Goal: Find specific page/section: Find specific page/section

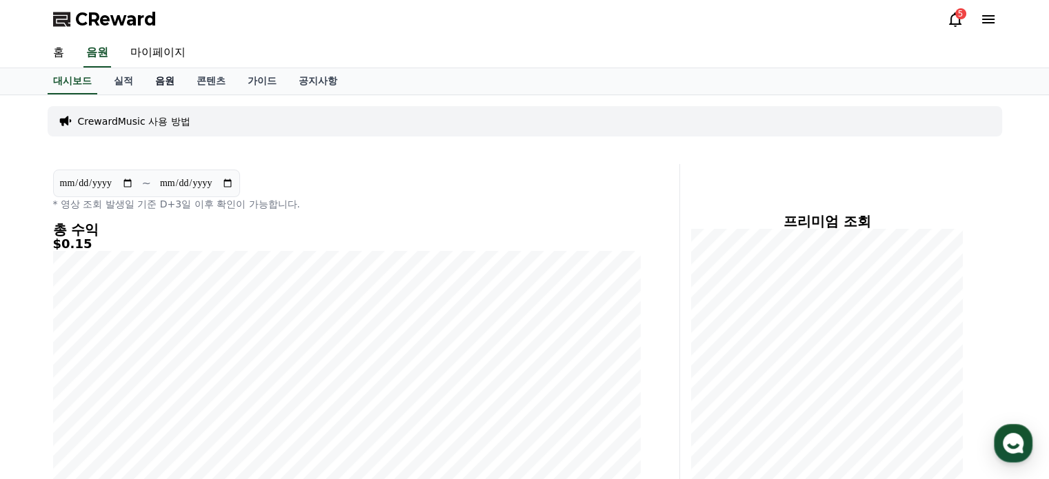
click at [166, 79] on link "음원" at bounding box center [164, 81] width 41 height 26
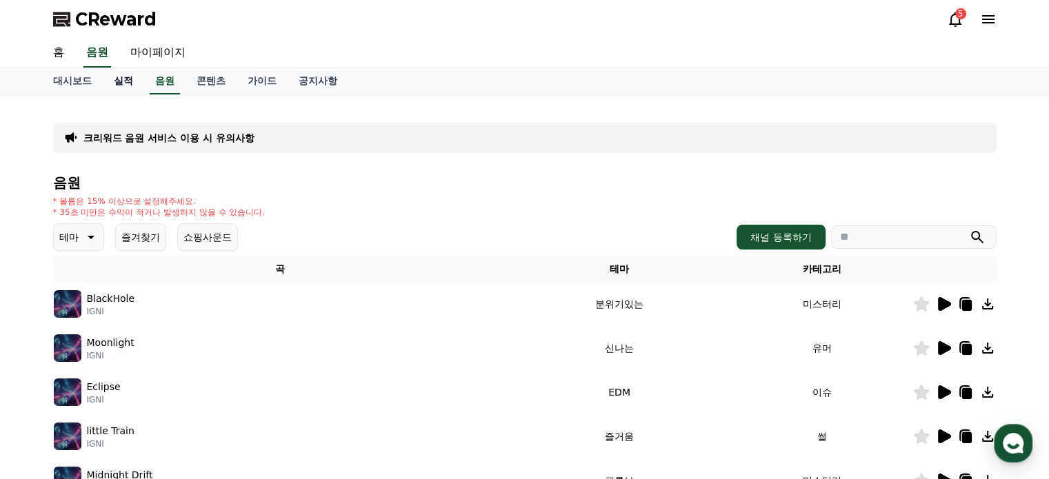
click at [134, 79] on link "실적" at bounding box center [123, 81] width 41 height 26
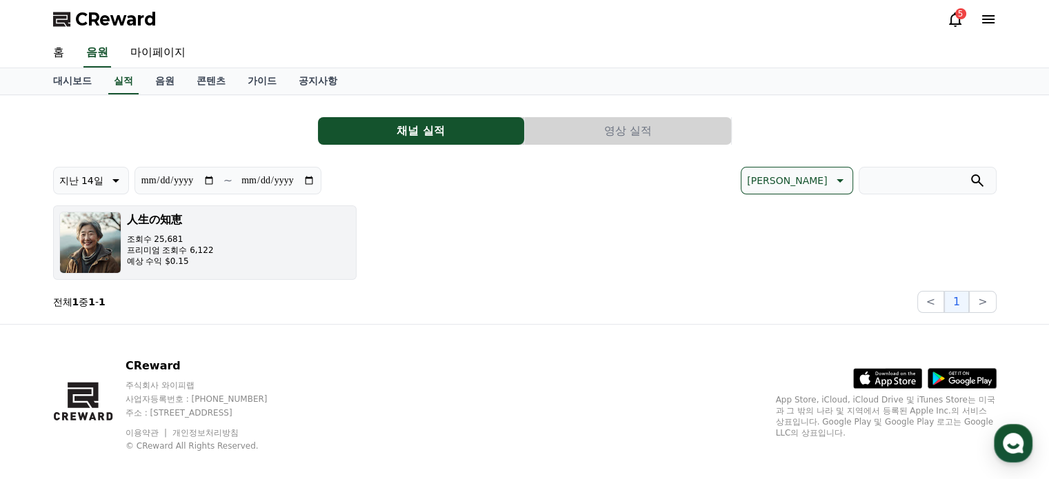
click at [181, 212] on h3 "人生の知恵" at bounding box center [170, 220] width 87 height 17
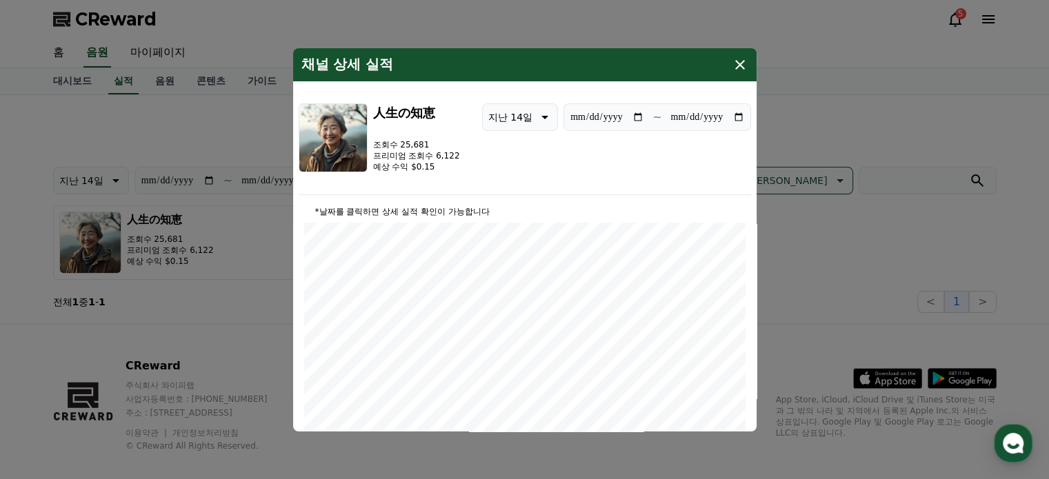
click at [737, 65] on icon "modal" at bounding box center [740, 65] width 17 height 17
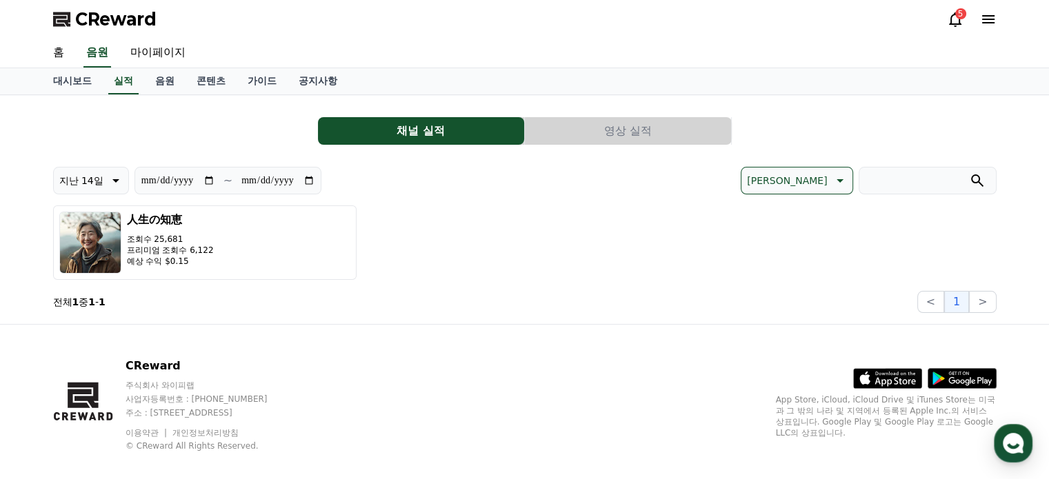
click at [635, 139] on button "영상 실적" at bounding box center [628, 131] width 206 height 28
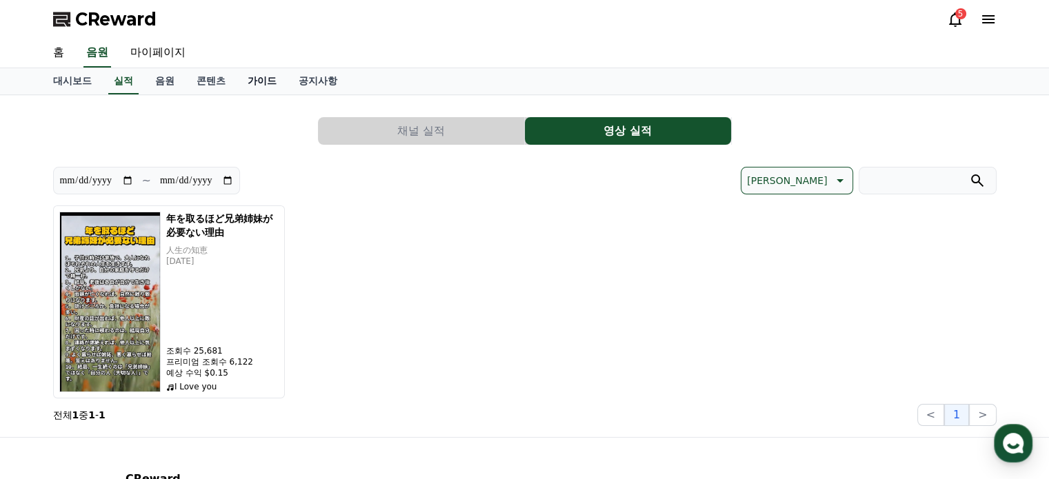
click at [252, 81] on link "가이드" at bounding box center [262, 81] width 51 height 26
